Goal: Information Seeking & Learning: Learn about a topic

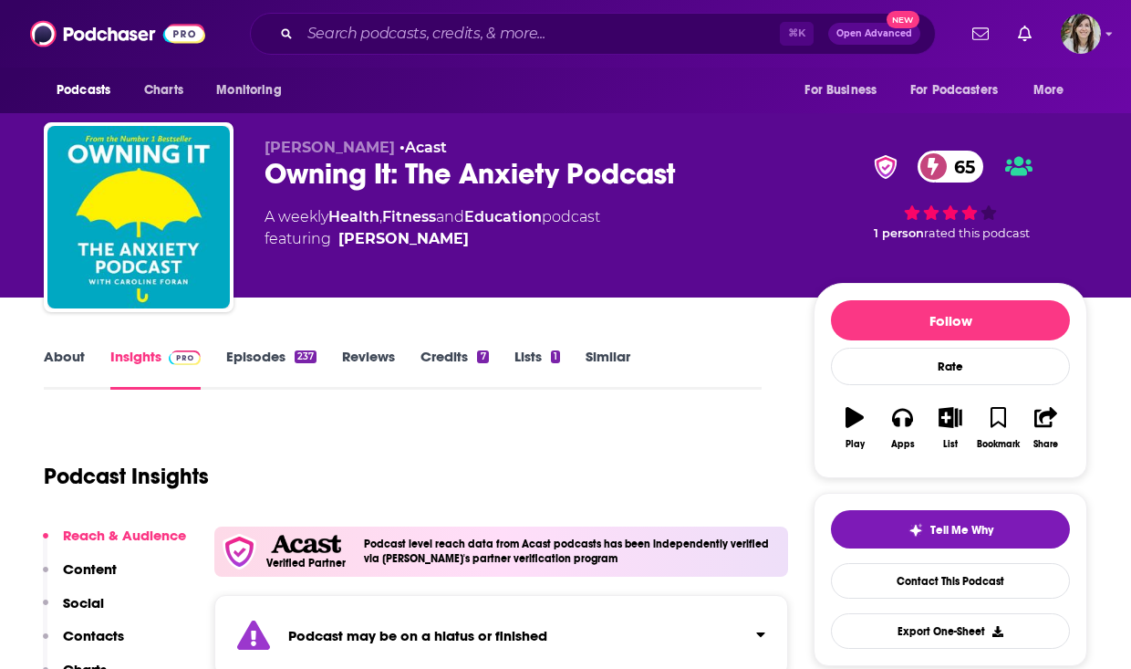
click at [510, 52] on div "⌘ K Open Advanced New" at bounding box center [593, 34] width 686 height 42
click at [503, 37] on input "Search podcasts, credits, & more..." at bounding box center [540, 33] width 480 height 29
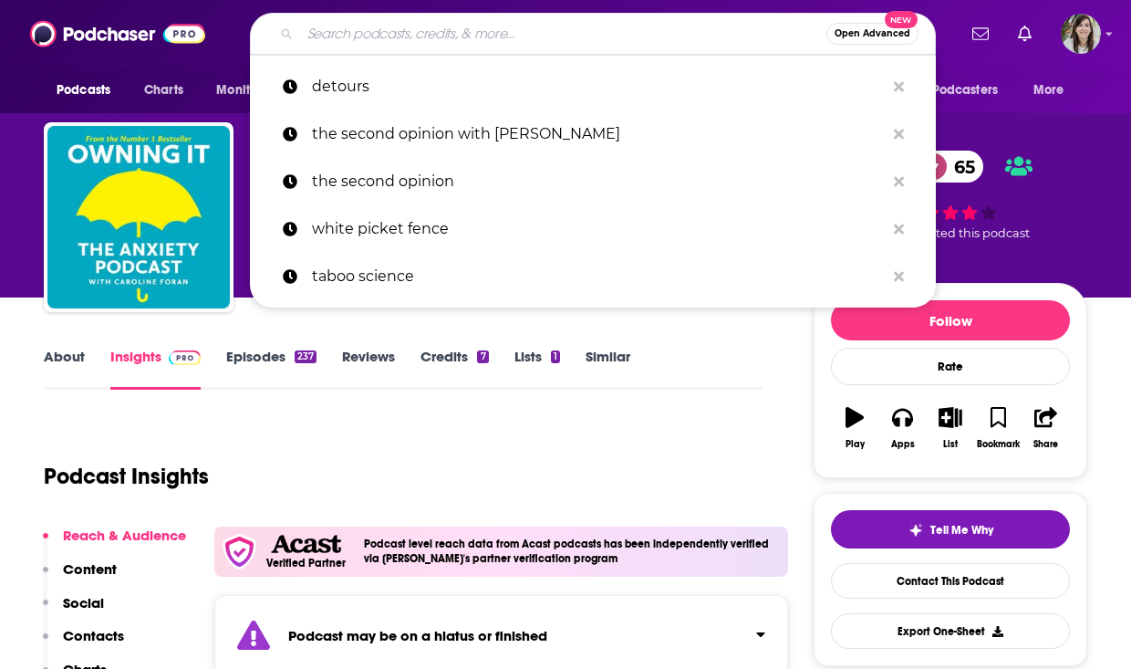
paste input "The Last Invention"
type input "The Last Invention"
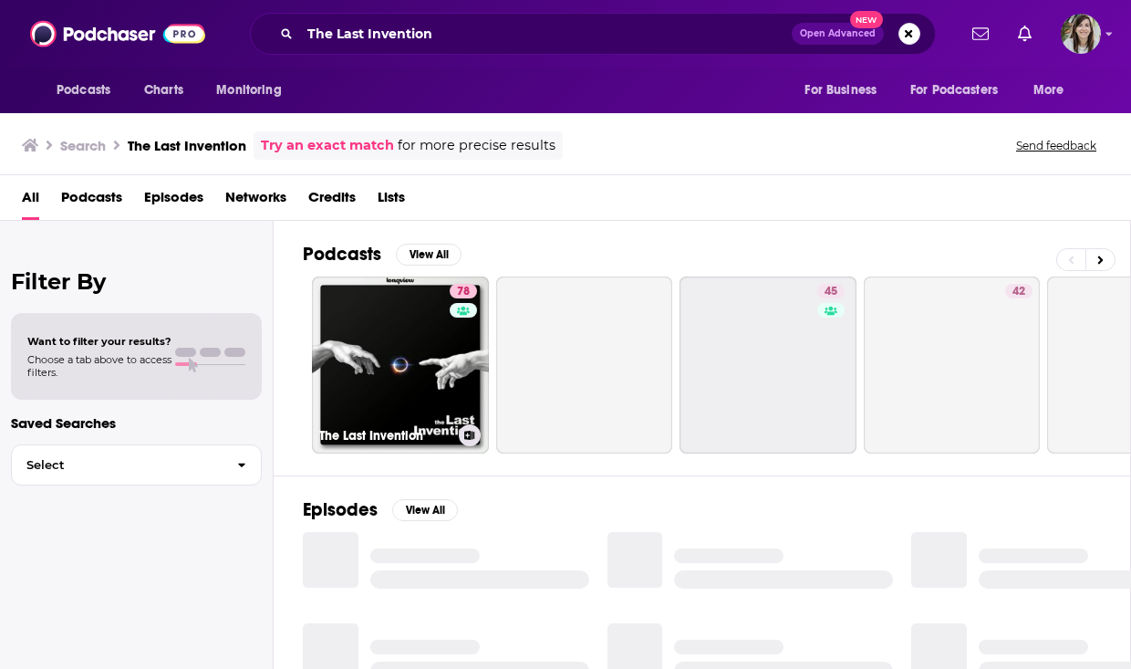
click at [448, 328] on link "78 The Last Invention" at bounding box center [400, 364] width 177 height 177
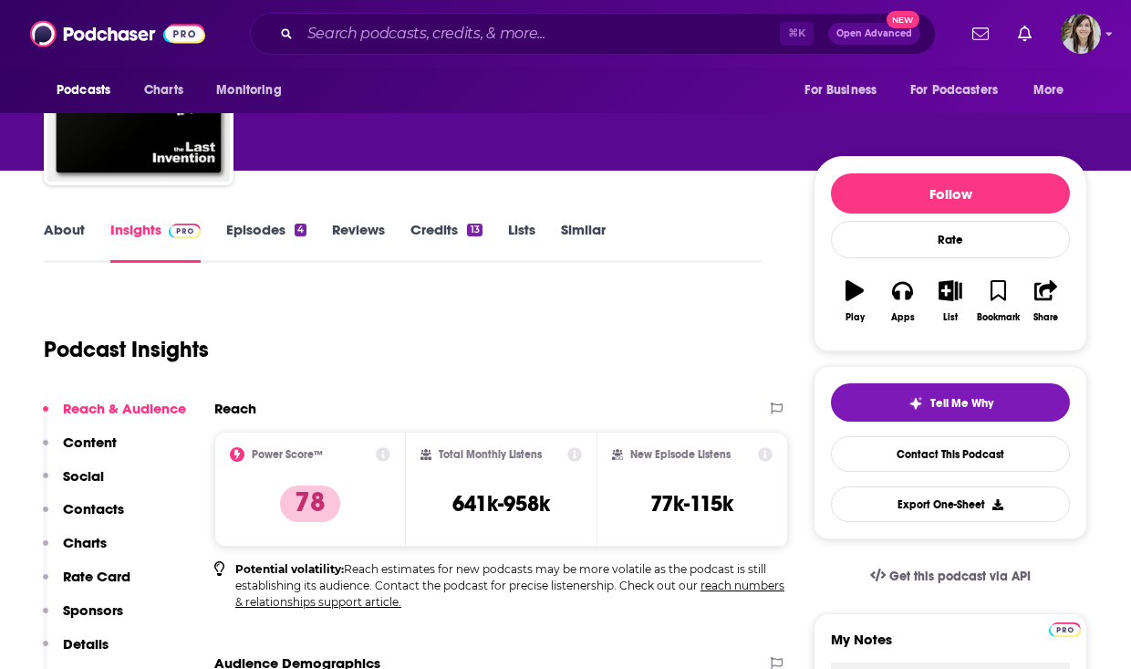
scroll to position [134, 0]
